Goal: Find specific page/section: Find specific page/section

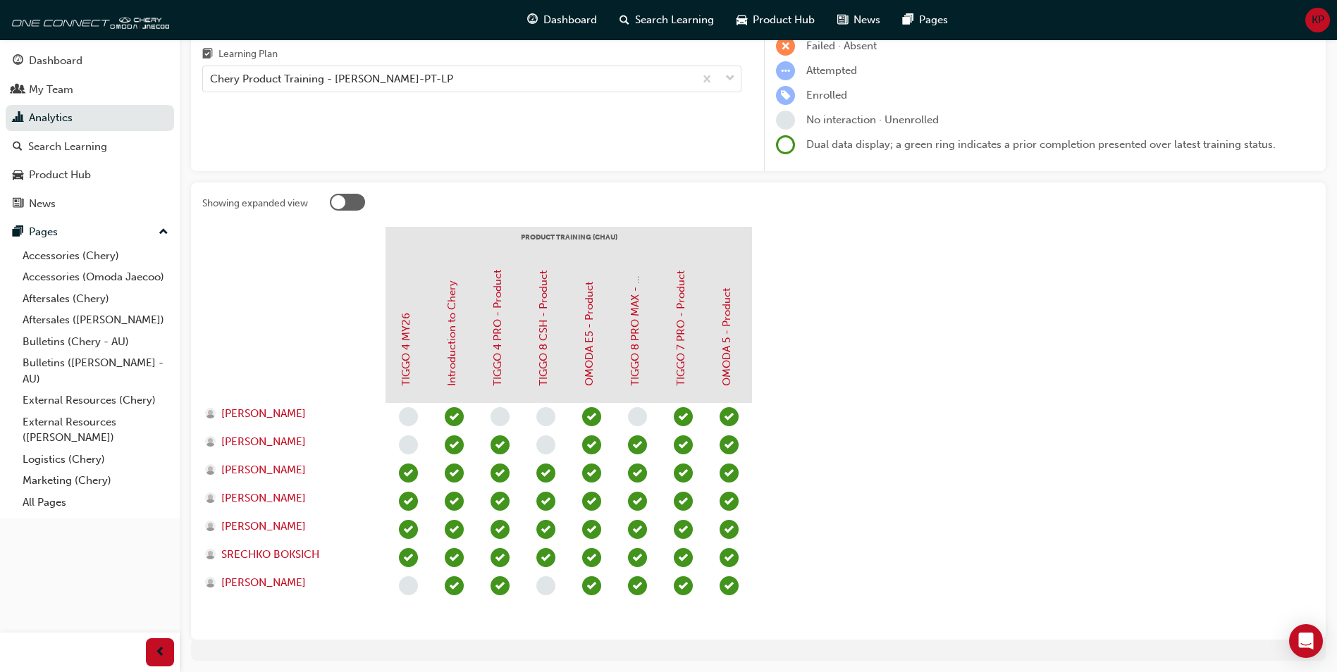
scroll to position [49, 0]
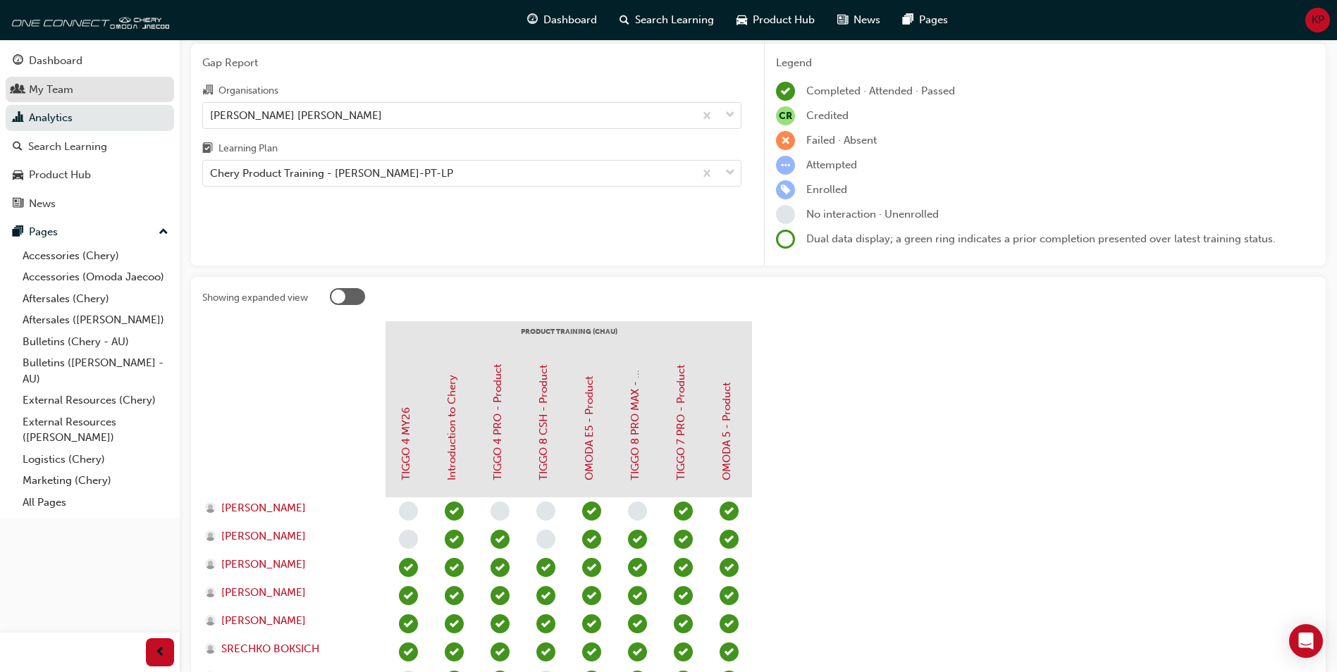
click at [84, 78] on button "Dashboard My Team Analytics Search Learning Product Hub News Pages" at bounding box center [90, 132] width 168 height 174
click at [84, 81] on div "My Team" at bounding box center [90, 90] width 154 height 18
